Goal: Information Seeking & Learning: Learn about a topic

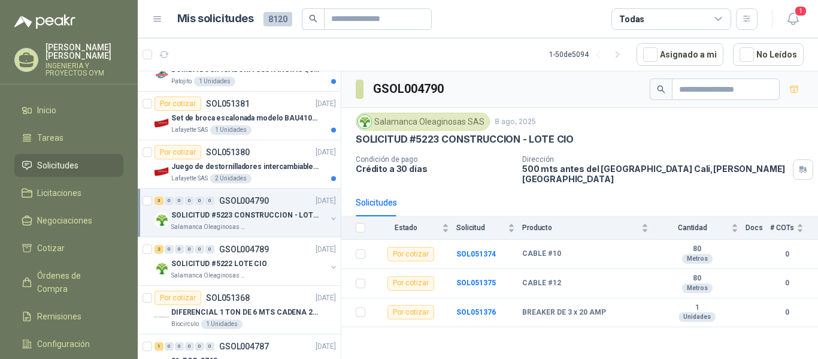
scroll to position [928, 0]
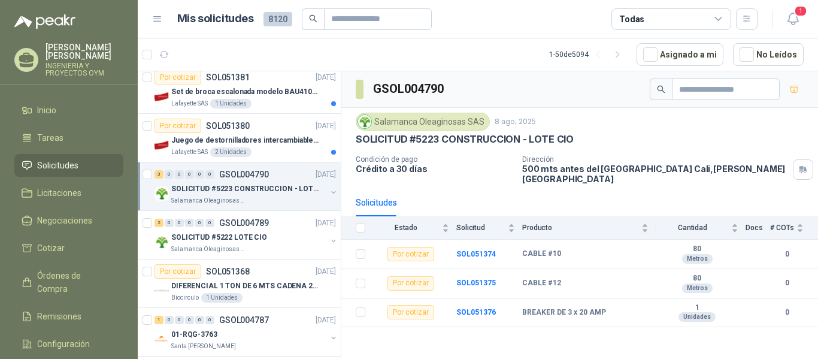
drag, startPoint x: 344, startPoint y: 201, endPoint x: 310, endPoint y: 174, distance: 43.5
click at [340, 196] on div "2 0 0 0 0 0 GSOL004821 11/08/25 01-RQL-2912 Santa Anita Napoles 2 0 0 0 0 0 GSO…" at bounding box center [478, 217] width 681 height 292
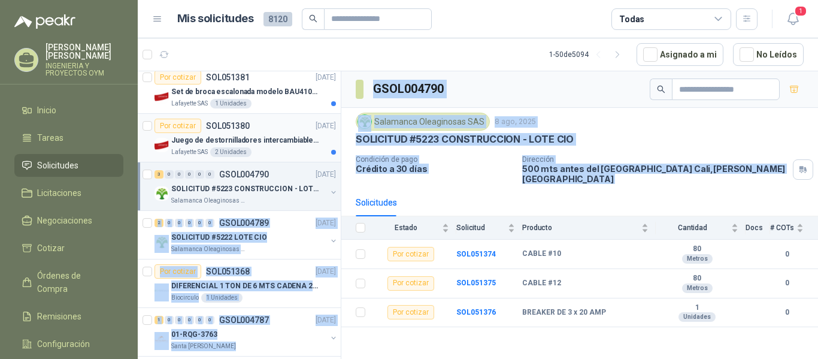
click at [210, 138] on p "Juego de destornilladores intercambiables de mango aislados Ref: 32288" at bounding box center [245, 140] width 149 height 11
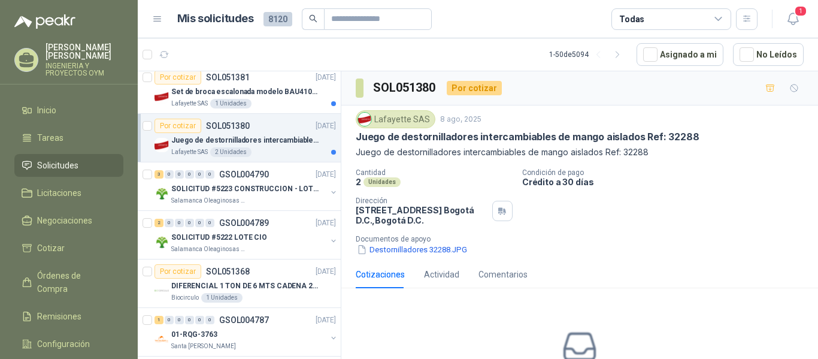
click at [452, 59] on article "1 - 50 de 5094 Asignado a mi No Leídos" at bounding box center [478, 54] width 681 height 32
click at [424, 252] on button "Destornilladores 32288.JPG" at bounding box center [412, 249] width 113 height 13
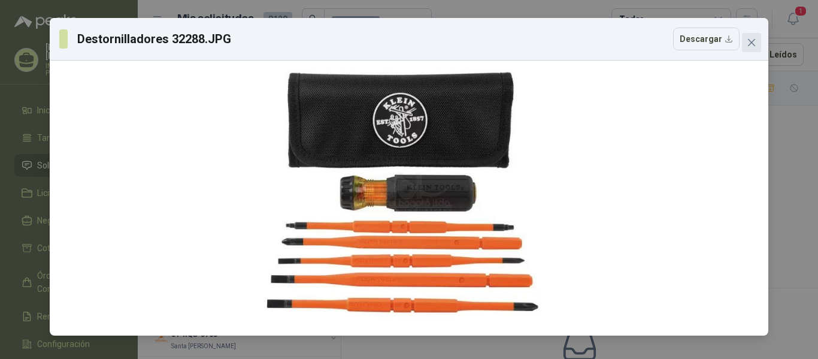
click at [752, 41] on icon "close" at bounding box center [752, 43] width 10 height 10
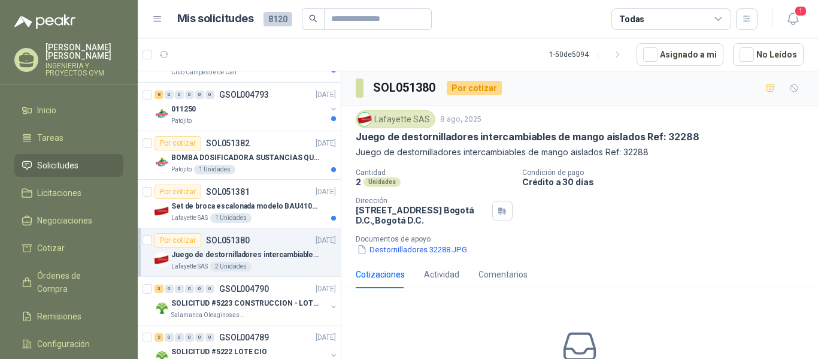
scroll to position [767, 0]
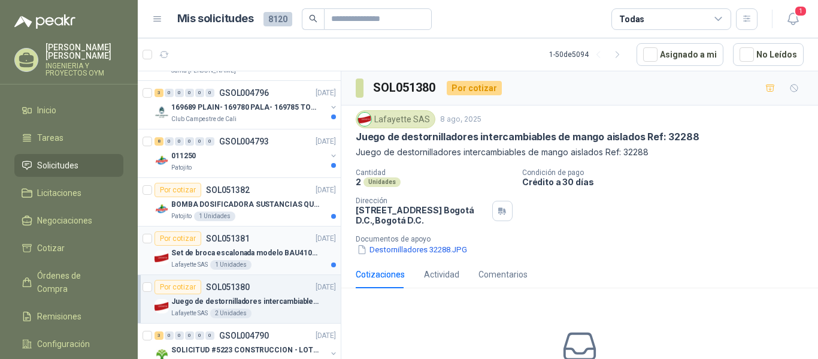
click at [286, 264] on div "Lafayette SAS 1 Unidades" at bounding box center [253, 265] width 165 height 10
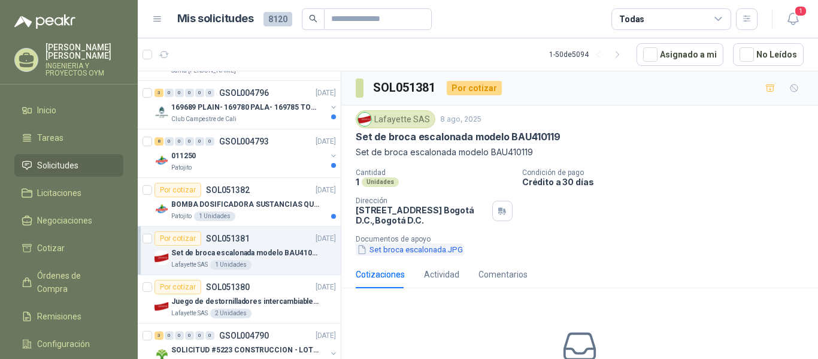
click at [392, 252] on button "Set broca escalonada.JPG" at bounding box center [410, 249] width 108 height 13
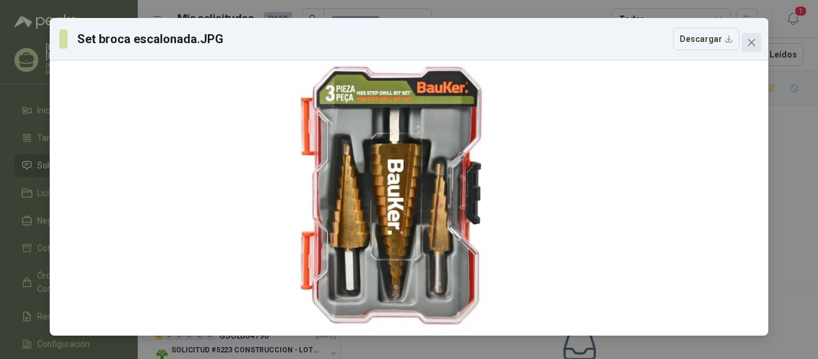
click at [749, 41] on icon "close" at bounding box center [751, 42] width 7 height 7
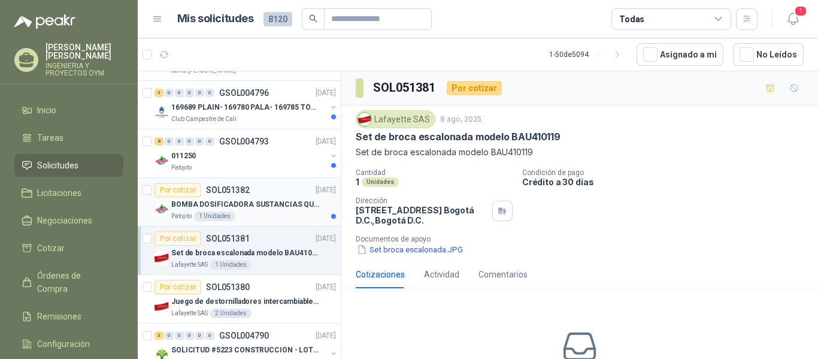
click at [249, 210] on p "BOMBA DOSIFICADORA SUSTANCIAS QUIMICAS" at bounding box center [245, 204] width 149 height 11
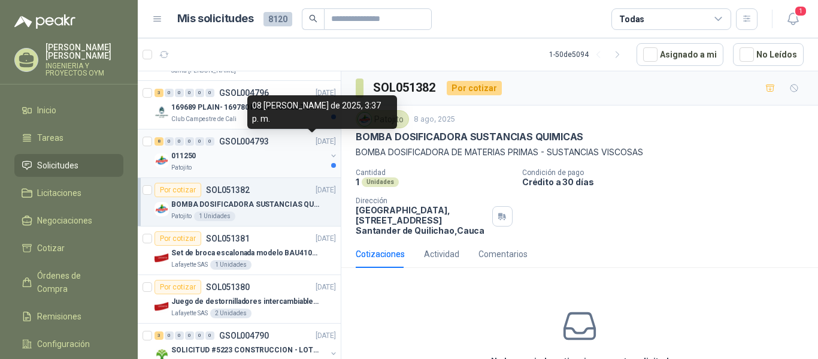
click at [257, 153] on div "011250" at bounding box center [248, 156] width 155 height 14
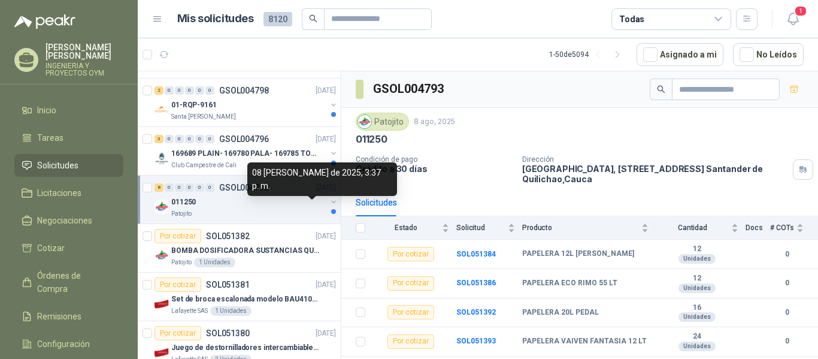
scroll to position [694, 0]
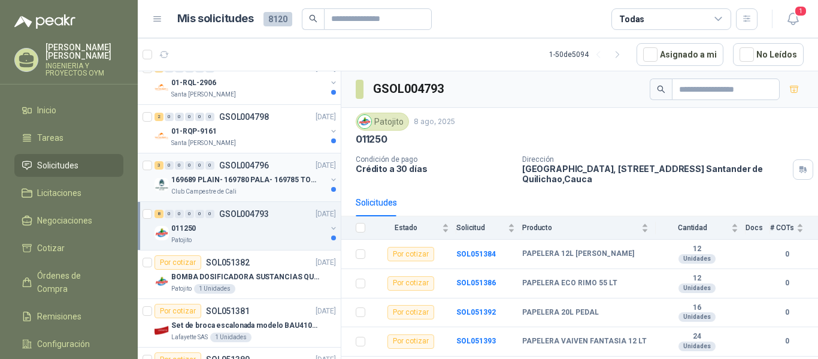
click at [228, 184] on p "169689 PLAIN- 169780 PALA- 169785 TORNILL 169796 C" at bounding box center [245, 179] width 149 height 11
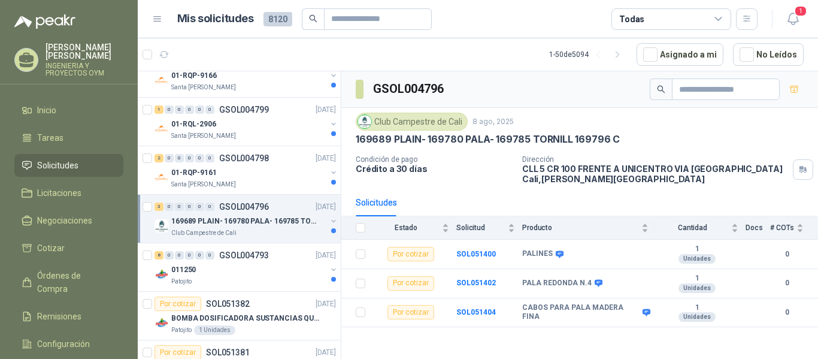
scroll to position [632, 0]
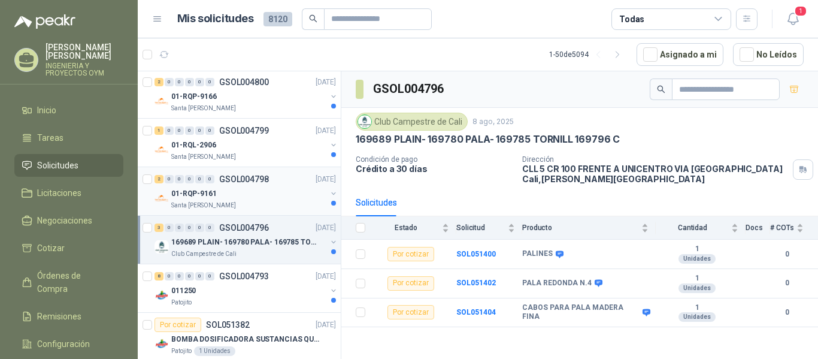
click at [247, 189] on div "01-RQP-9161" at bounding box center [248, 193] width 155 height 14
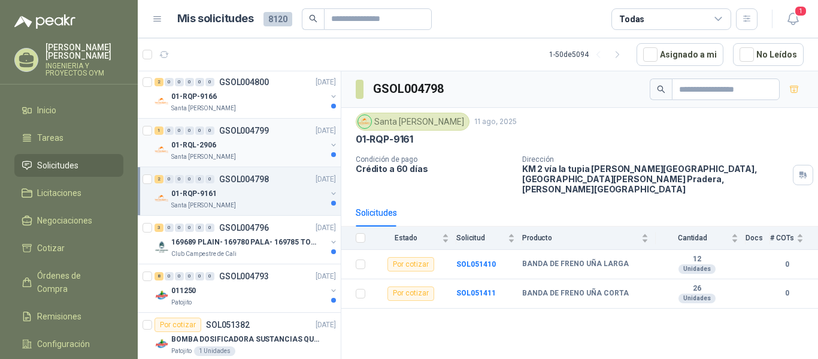
click at [252, 150] on div "01-RQL-2906" at bounding box center [248, 145] width 155 height 14
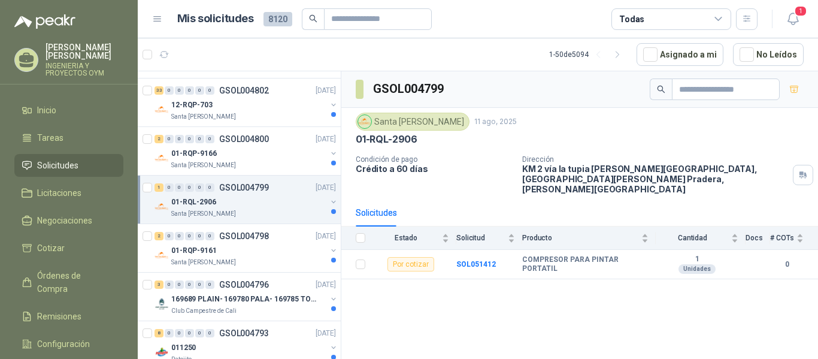
scroll to position [565, 0]
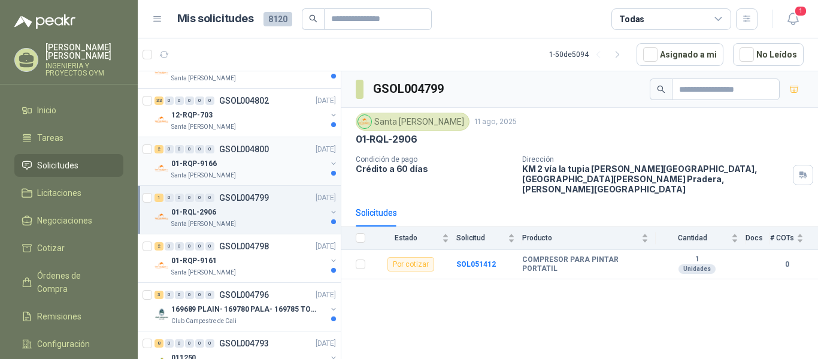
click at [254, 171] on div "Santa [PERSON_NAME]" at bounding box center [248, 176] width 155 height 10
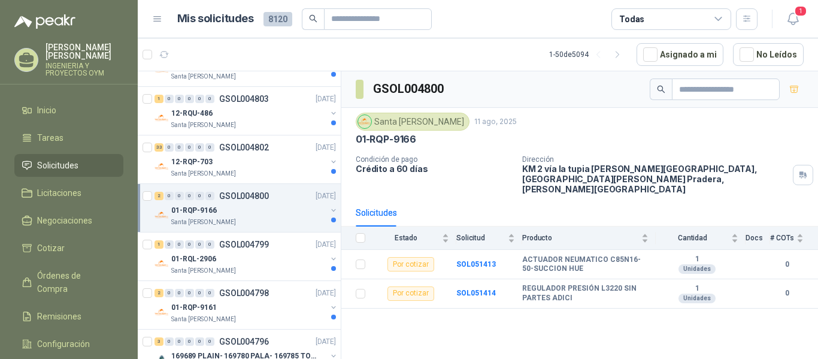
scroll to position [482, 0]
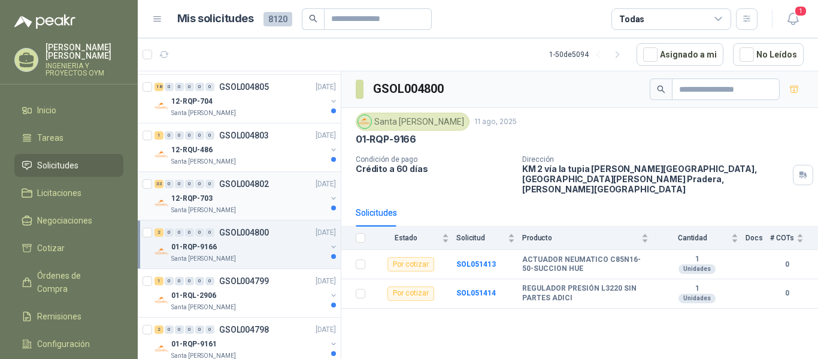
click at [270, 190] on div "33 0 0 0 0 0 GSOL004802 11/08/25" at bounding box center [247, 184] width 184 height 14
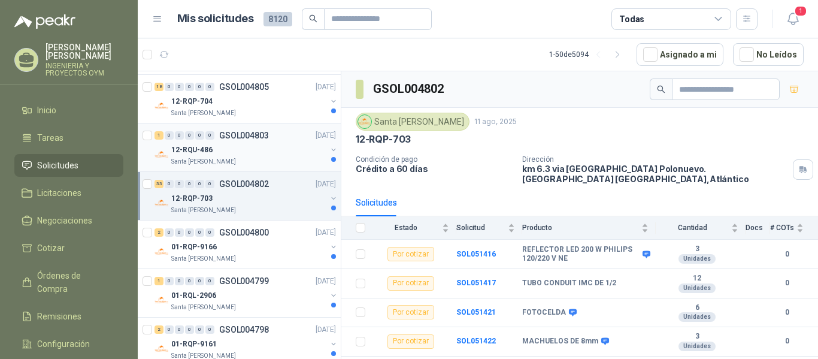
click at [274, 156] on div "12-RQU-486" at bounding box center [248, 150] width 155 height 14
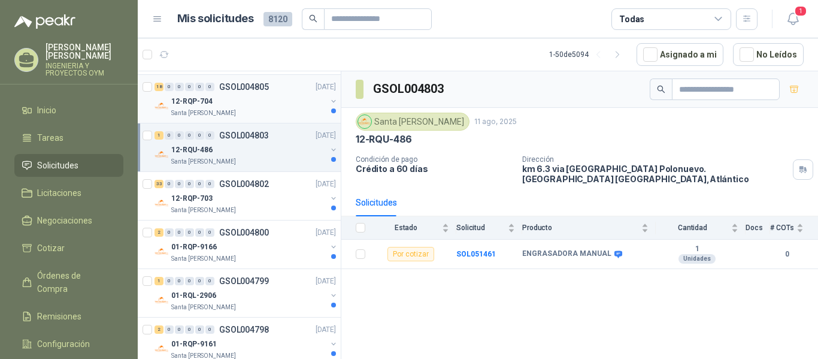
click at [243, 114] on div "Santa [PERSON_NAME]" at bounding box center [248, 113] width 155 height 10
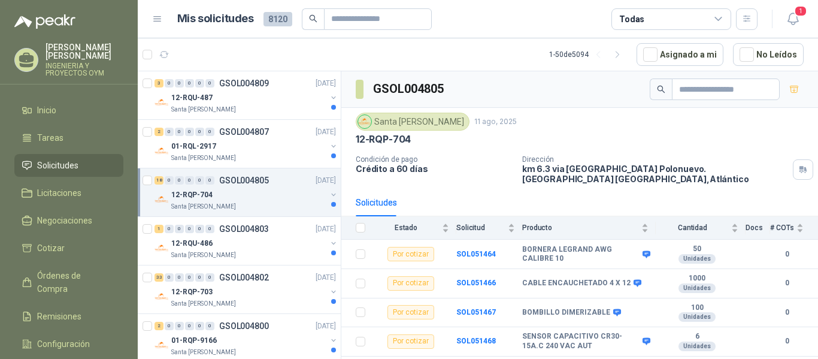
scroll to position [379, 0]
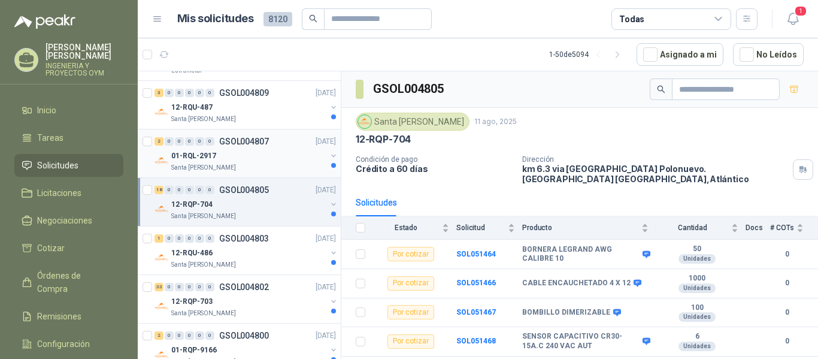
click at [247, 152] on div "01-RQL-2917" at bounding box center [248, 156] width 155 height 14
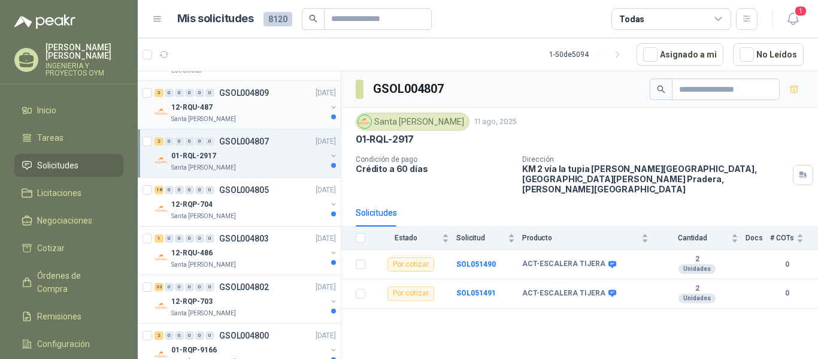
click at [248, 116] on div "Santa [PERSON_NAME]" at bounding box center [248, 119] width 155 height 10
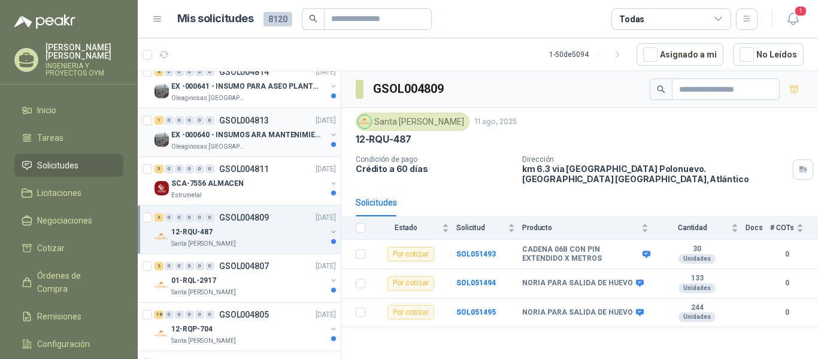
scroll to position [249, 0]
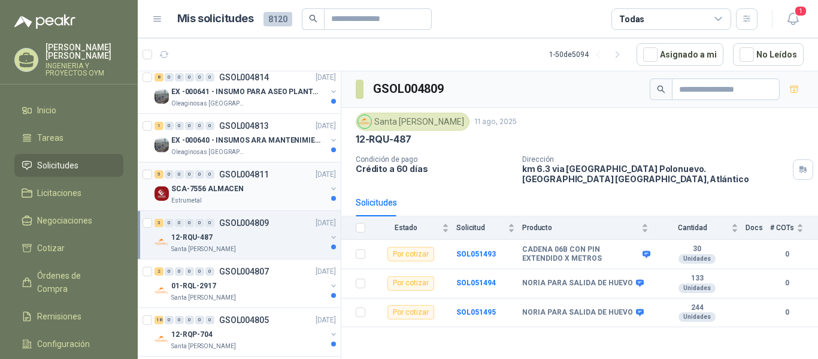
click at [255, 181] on div "5 0 0 0 0 0 GSOL004811 11/08/25" at bounding box center [247, 174] width 184 height 14
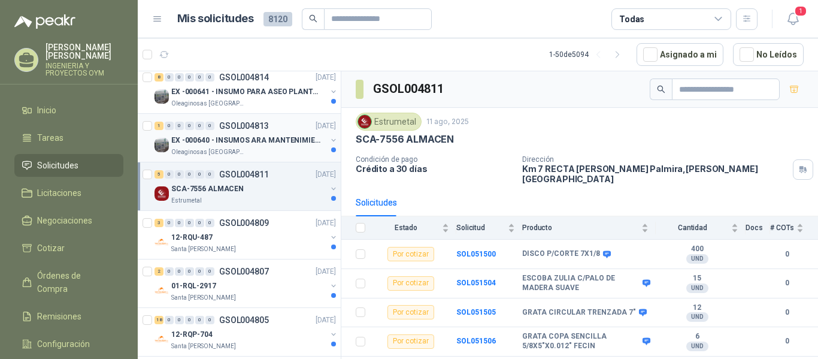
click at [254, 135] on p "EX -000640 - INSUMOS ARA MANTENIMIENTO MECANICO" at bounding box center [245, 140] width 149 height 11
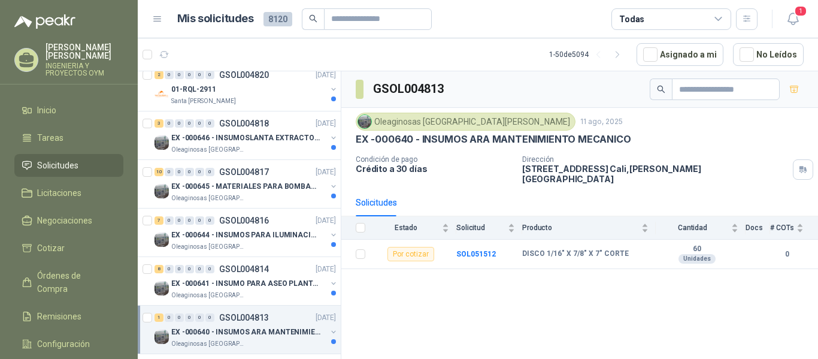
scroll to position [36, 0]
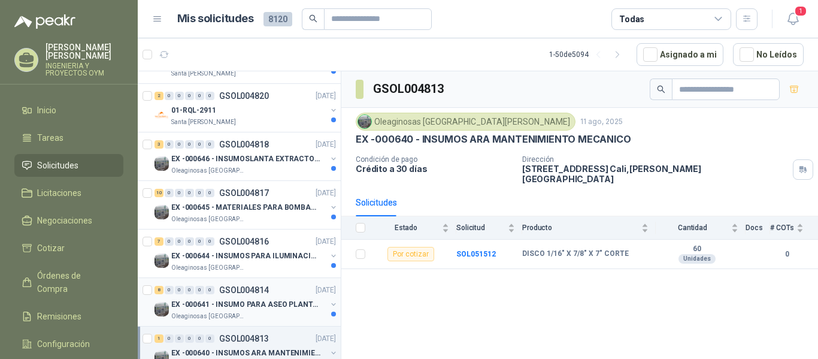
click at [244, 296] on div "8 0 0 0 0 0 GSOL004814 11/08/25" at bounding box center [247, 290] width 184 height 14
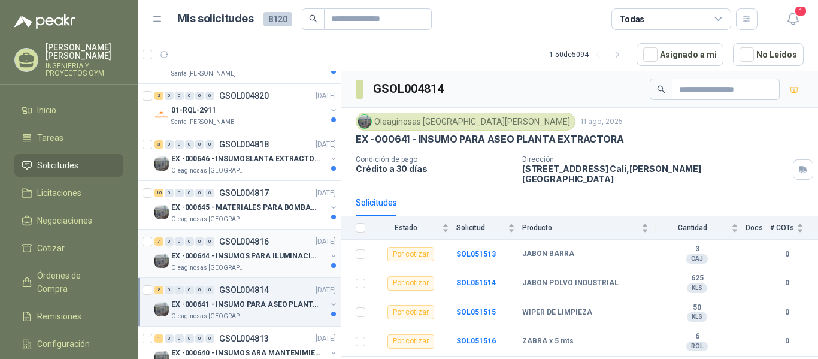
click at [271, 254] on p "EX -000644 - INSUMOS PARA ILUMINACIONN ZONA DE CLA" at bounding box center [245, 255] width 149 height 11
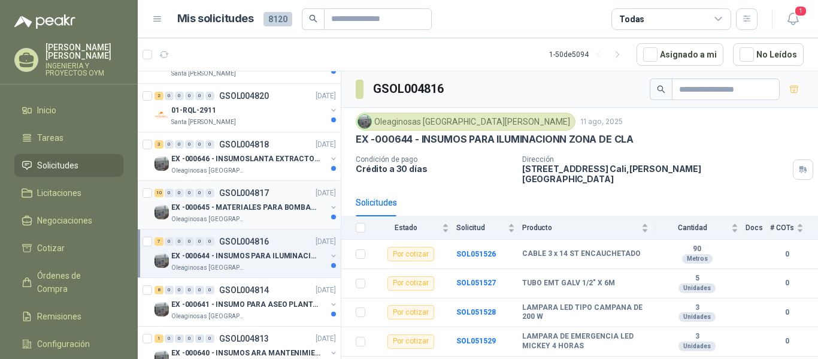
click at [249, 196] on p "GSOL004817" at bounding box center [244, 193] width 50 height 8
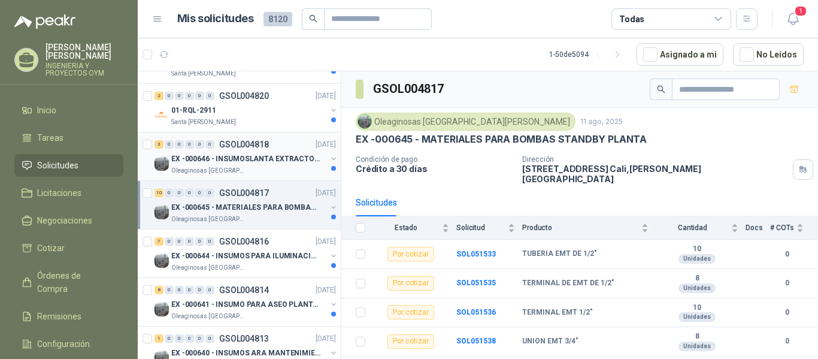
click at [250, 155] on p "EX -000646 - INSUMOSLANTA EXTRACTORA" at bounding box center [245, 158] width 149 height 11
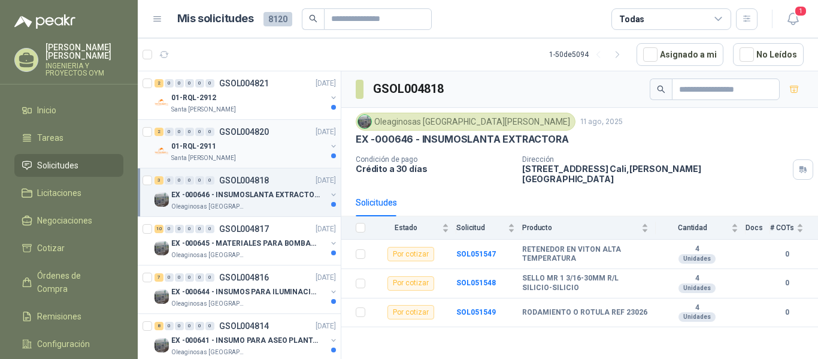
click at [258, 148] on div "01-RQL-2911" at bounding box center [248, 146] width 155 height 14
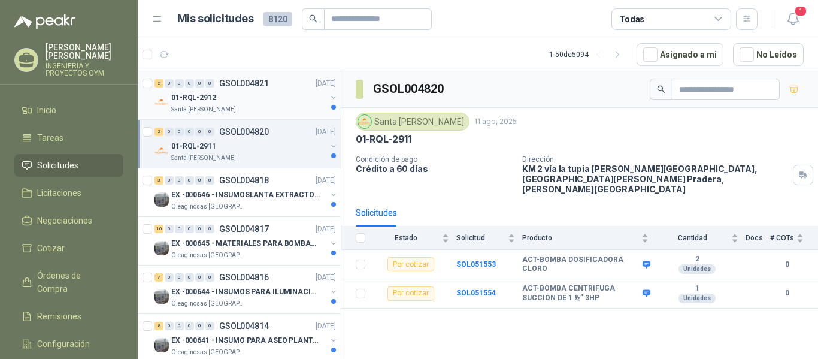
click at [267, 101] on div "01-RQL-2912" at bounding box center [248, 97] width 155 height 14
